Goal: Register for event/course

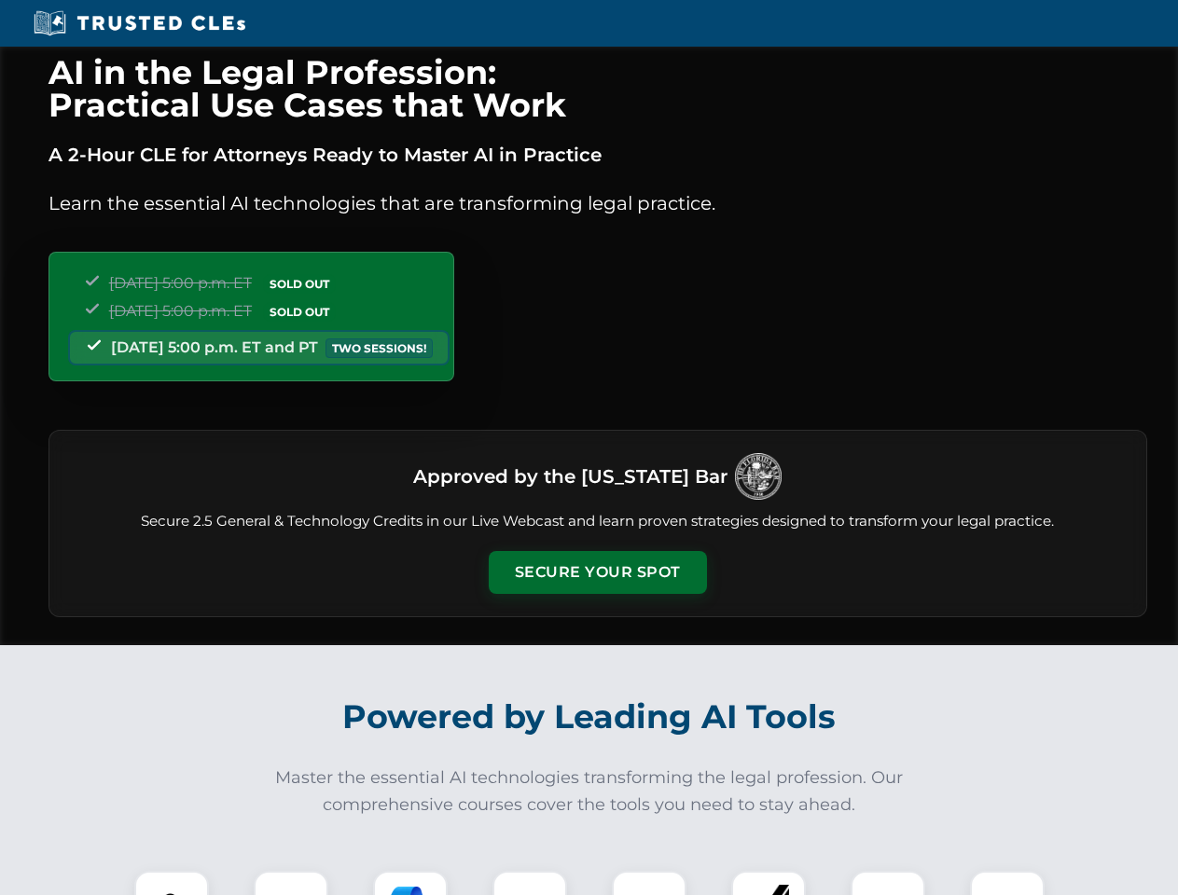
click at [597, 573] on button "Secure Your Spot" at bounding box center [598, 572] width 218 height 43
click at [172, 883] on img at bounding box center [172, 908] width 54 height 54
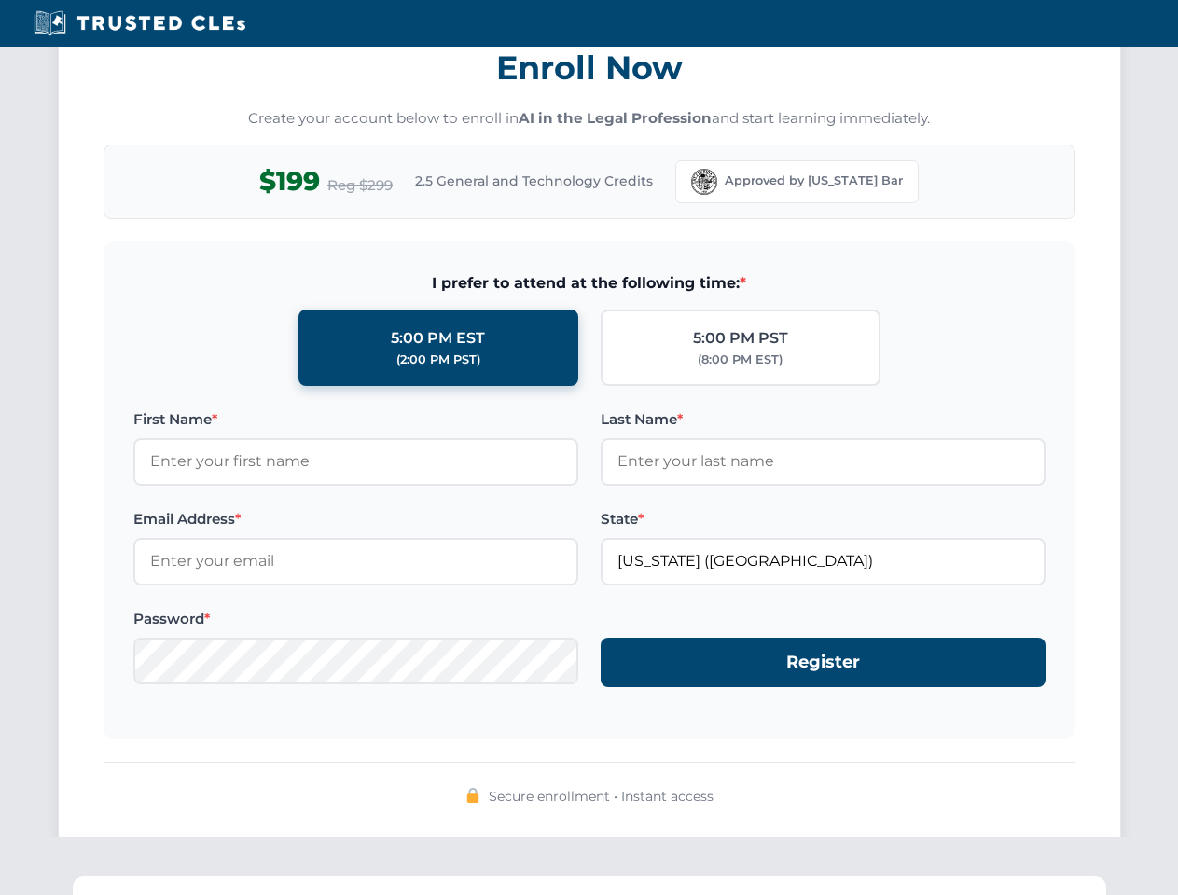
scroll to position [1831, 0]
